Goal: Information Seeking & Learning: Find specific fact

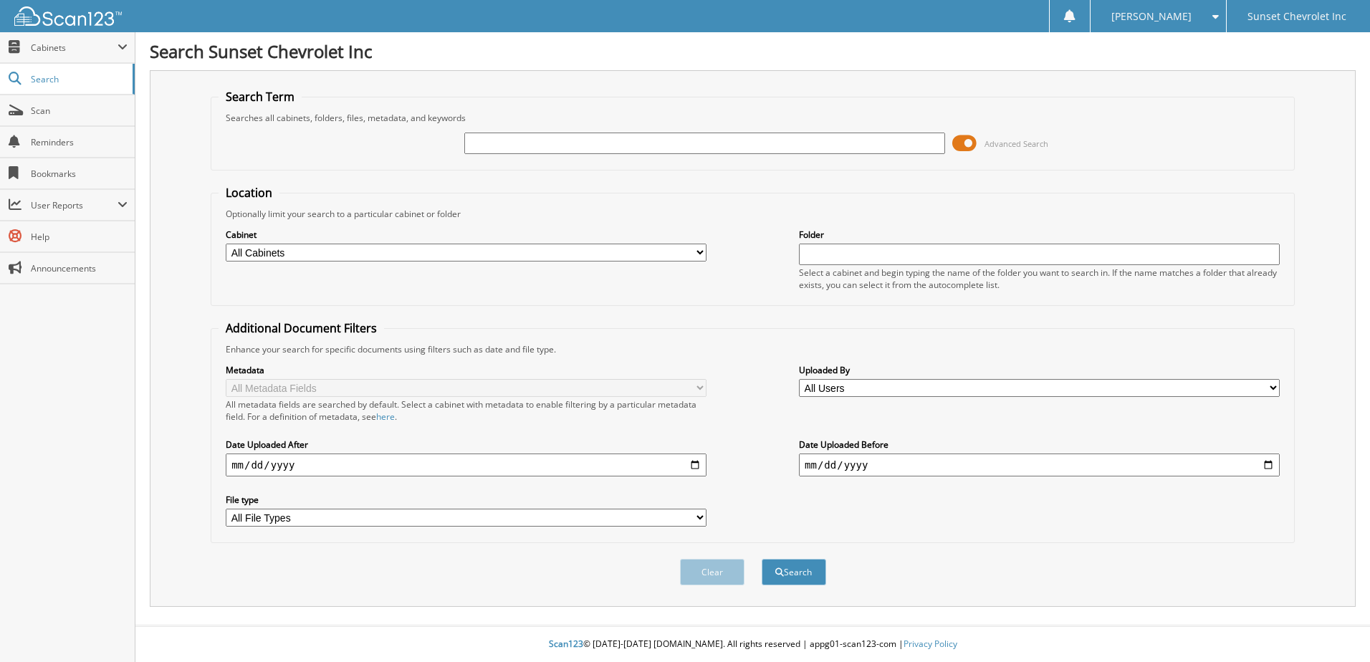
click at [559, 145] on input "text" at bounding box center [704, 143] width 481 height 21
click at [612, 145] on input "text" at bounding box center [704, 143] width 481 height 21
type input "118842"
click at [762, 559] on button "Search" at bounding box center [794, 572] width 64 height 27
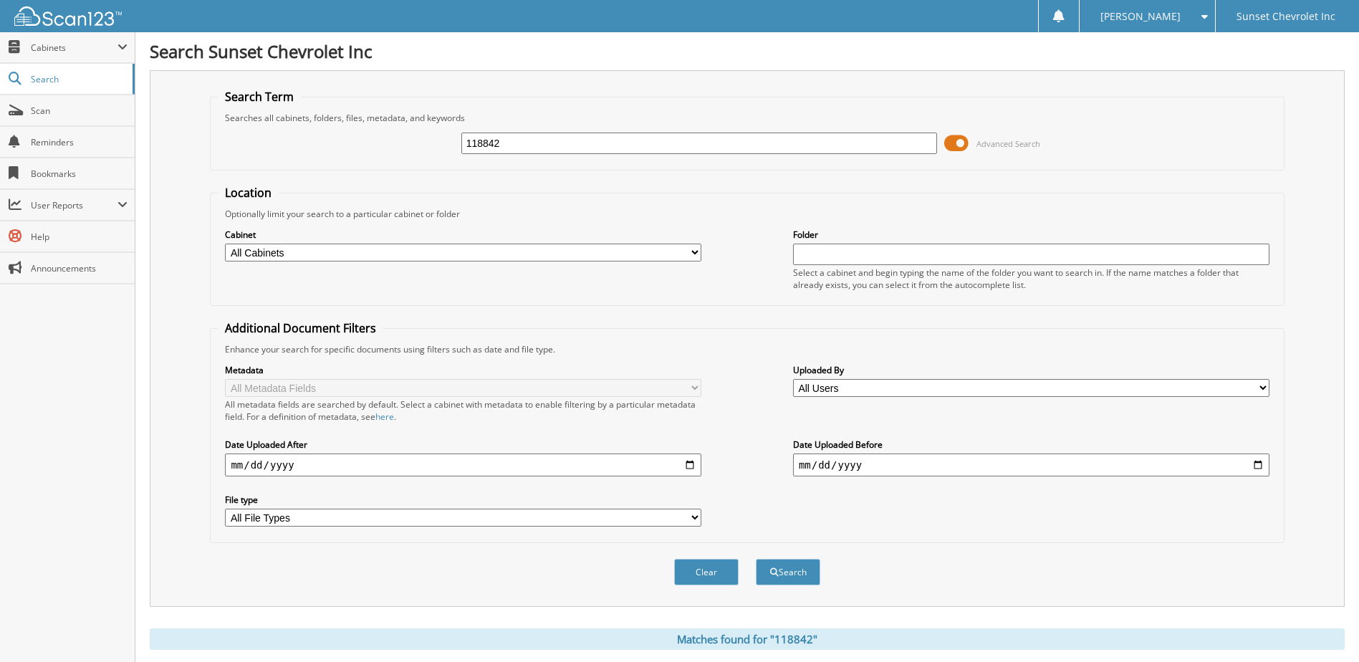
click at [961, 143] on span at bounding box center [956, 143] width 24 height 21
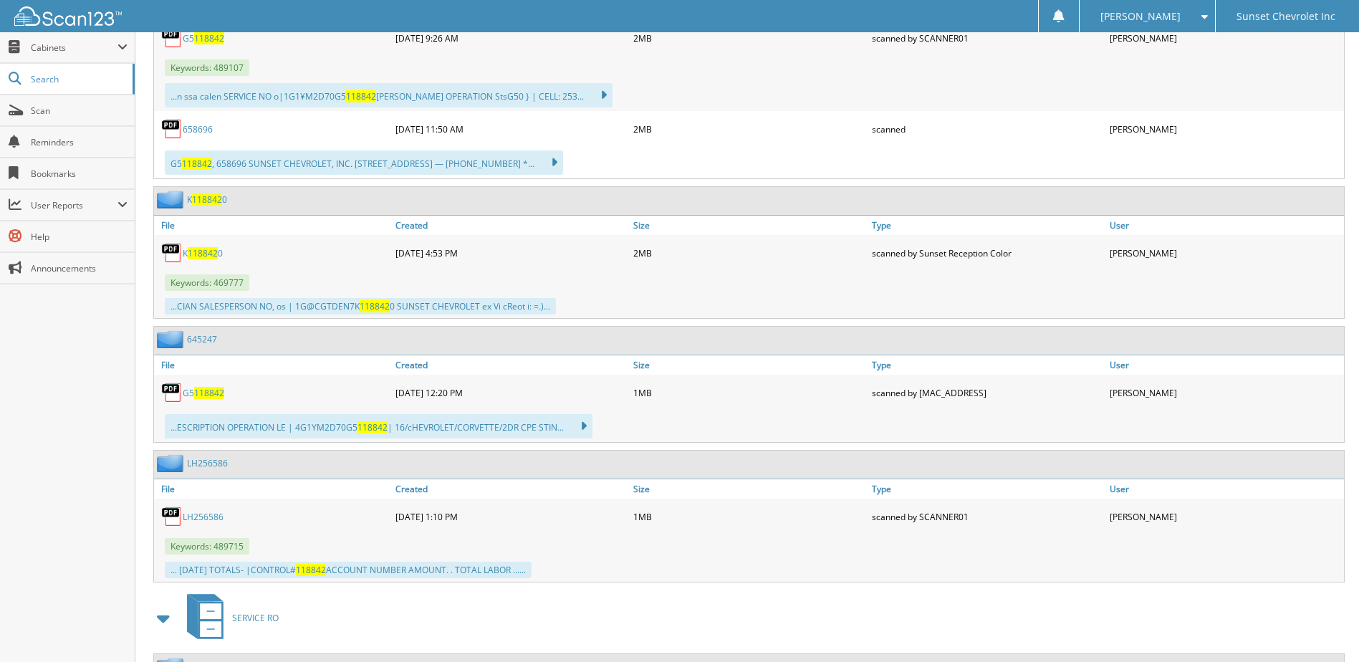
scroll to position [358, 0]
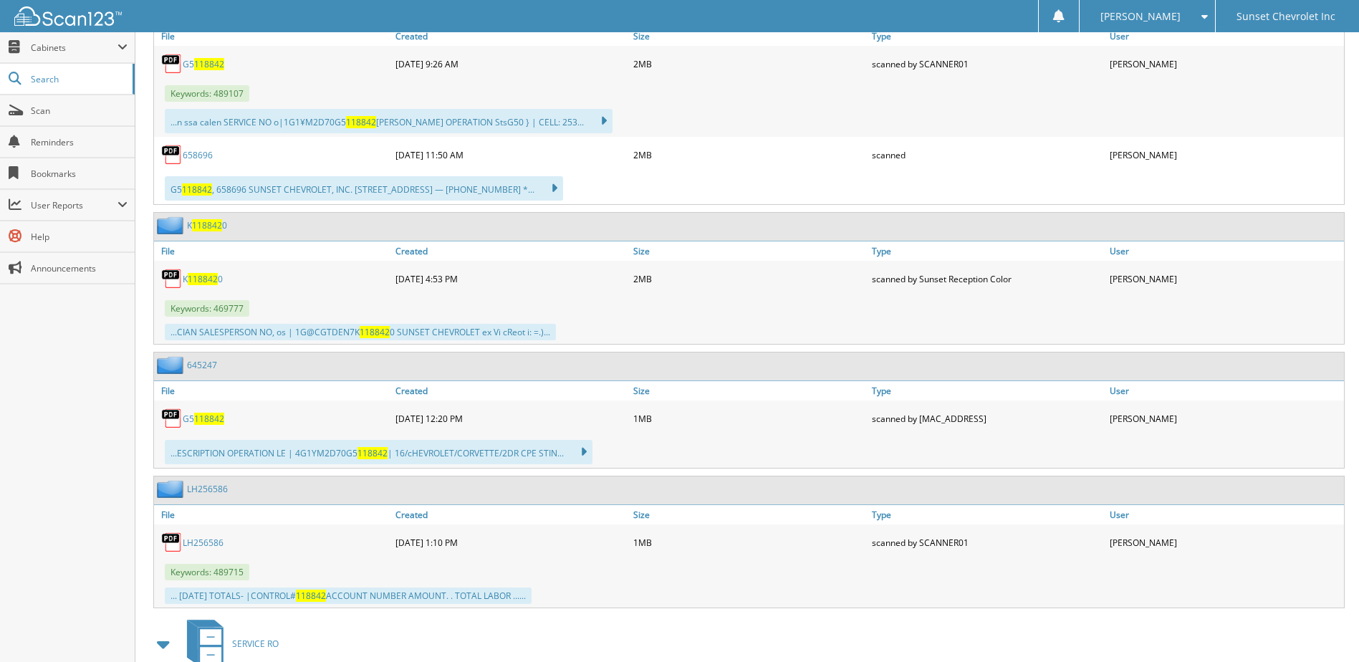
click at [200, 153] on link "658696" at bounding box center [198, 155] width 30 height 12
